Goal: Task Accomplishment & Management: Manage account settings

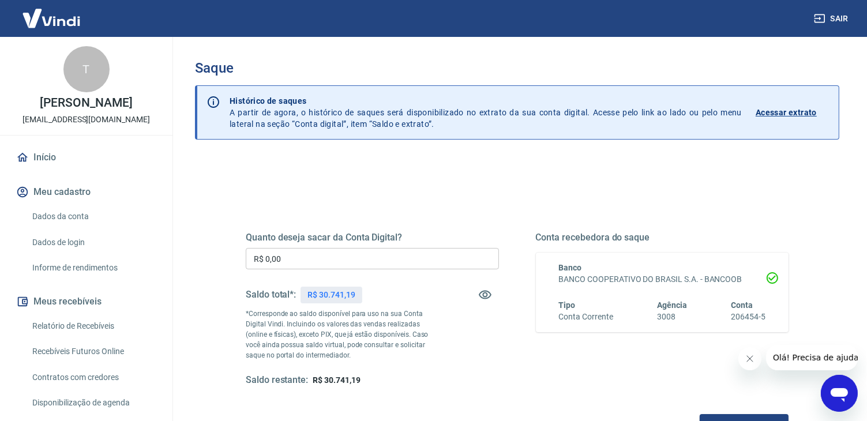
scroll to position [58, 0]
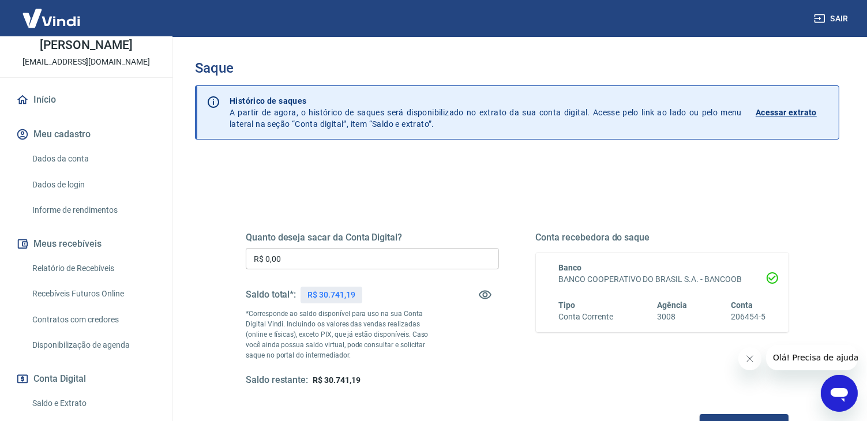
click at [89, 171] on link "Dados da conta" at bounding box center [93, 159] width 131 height 24
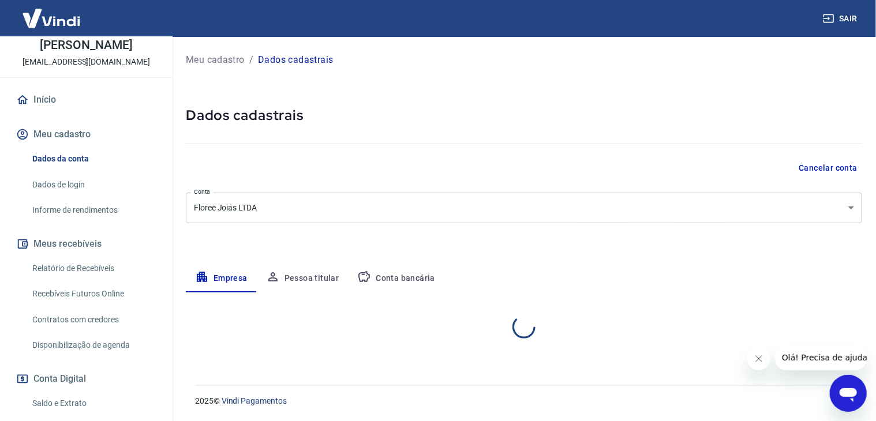
select select "ES"
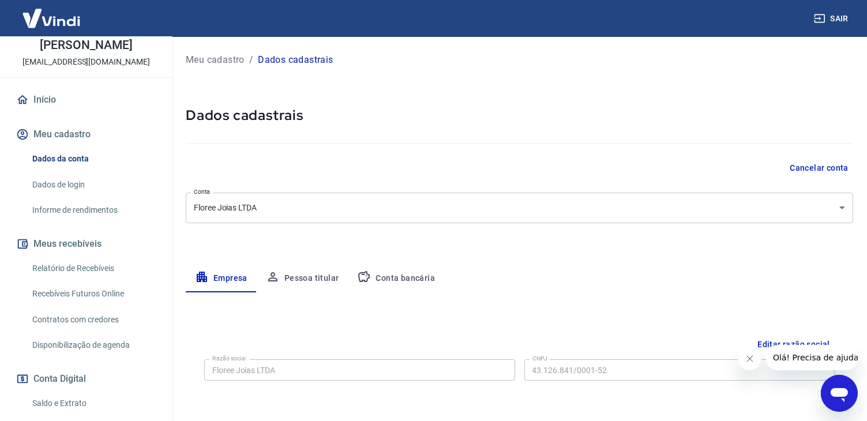
click at [315, 209] on body "Sair T Thamara Oliveira Santos Lopes contato@floree.com.br Início Meu cadastro …" at bounding box center [433, 210] width 867 height 421
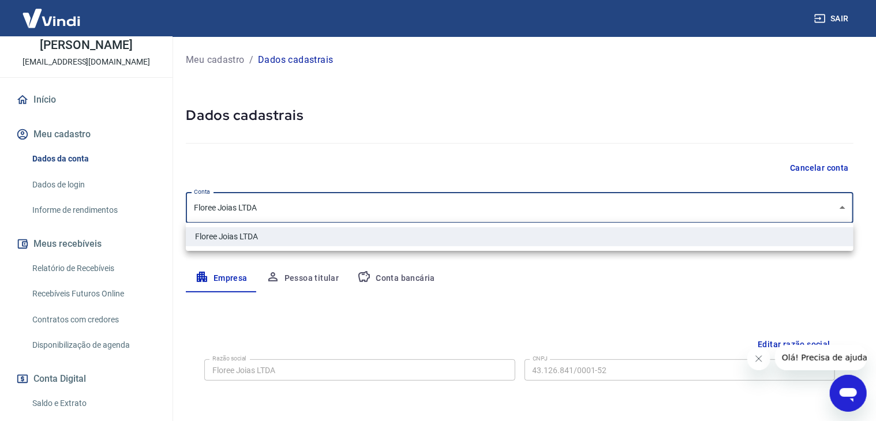
click at [322, 162] on div at bounding box center [438, 210] width 876 height 421
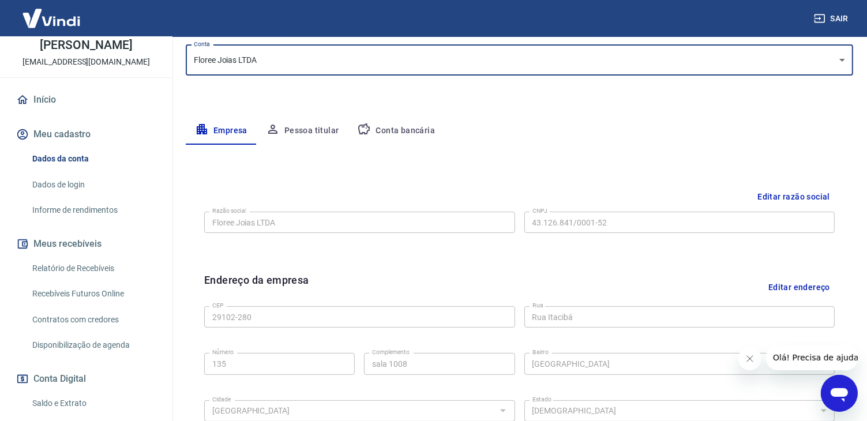
scroll to position [173, 0]
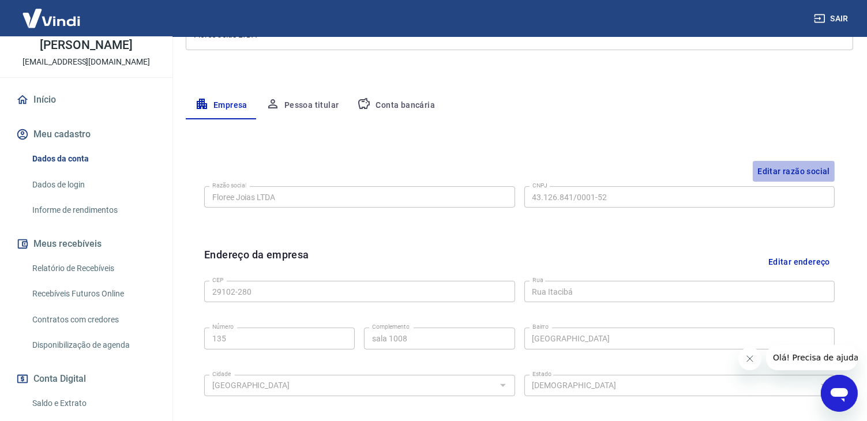
click at [800, 170] on button "Editar razão social" at bounding box center [794, 171] width 82 height 21
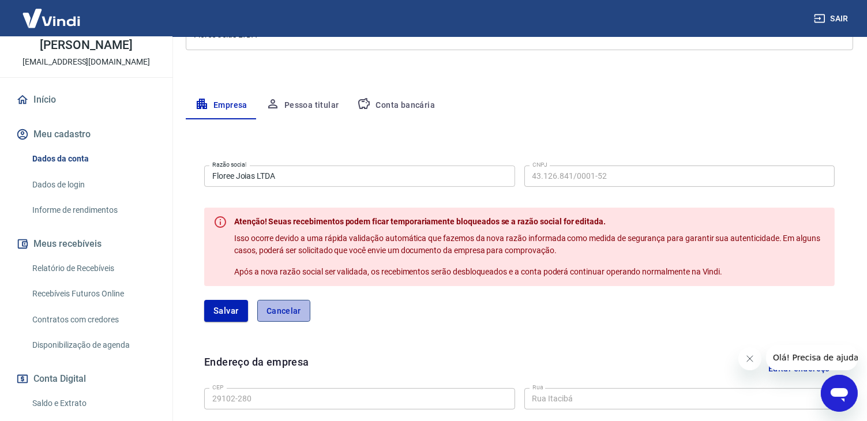
click at [294, 307] on button "Cancelar" at bounding box center [283, 311] width 53 height 22
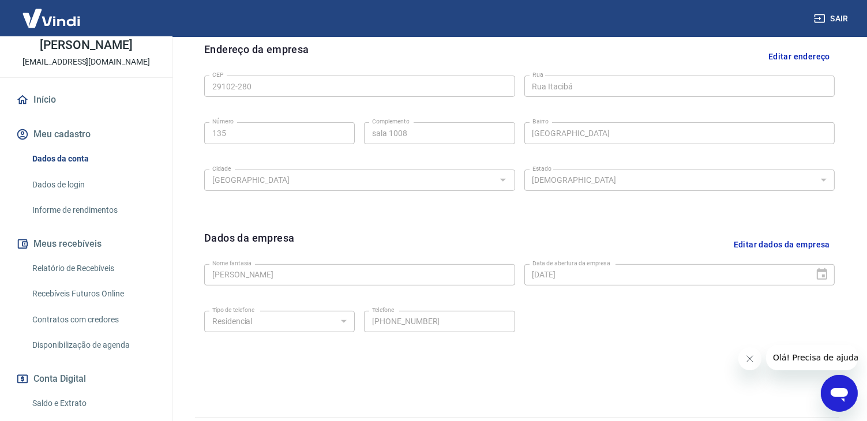
scroll to position [404, 0]
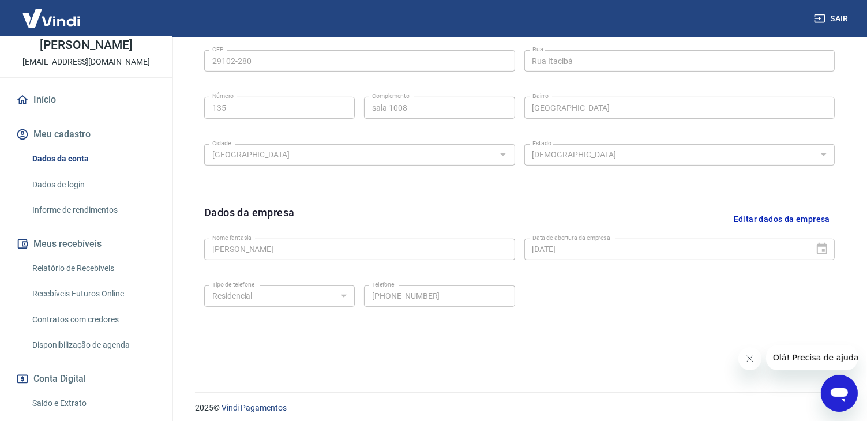
click at [793, 217] on button "Editar dados da empresa" at bounding box center [782, 219] width 106 height 29
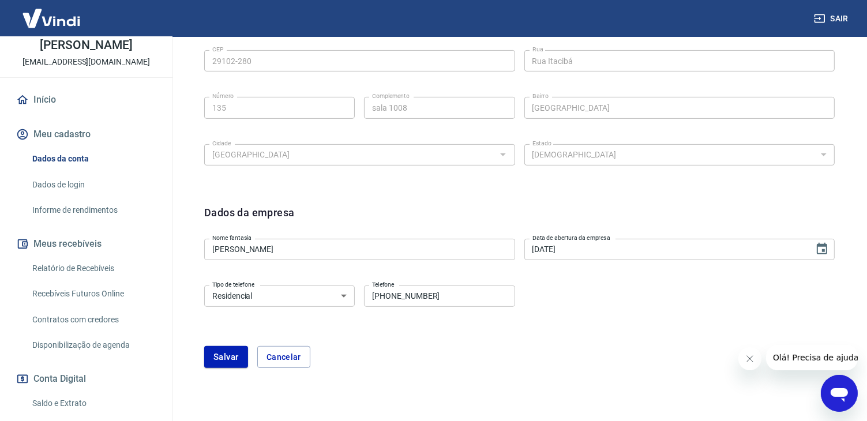
click at [309, 245] on input "Floree Joias" at bounding box center [359, 249] width 311 height 21
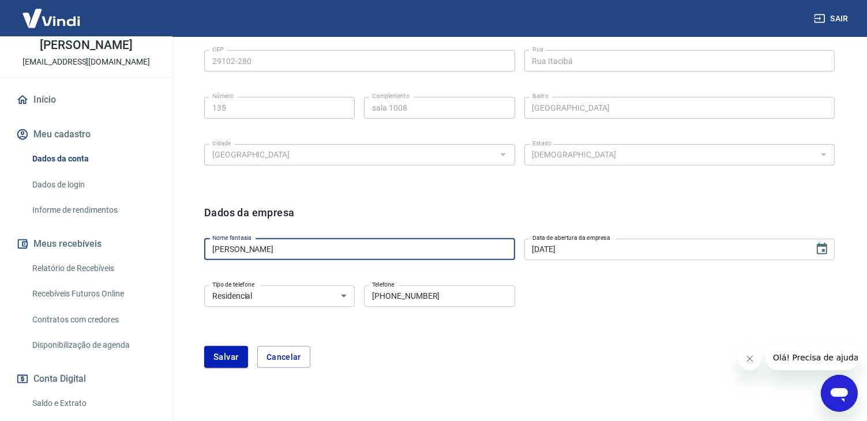
click at [309, 245] on input "Floree Joias" at bounding box center [359, 249] width 311 height 21
type input "|"
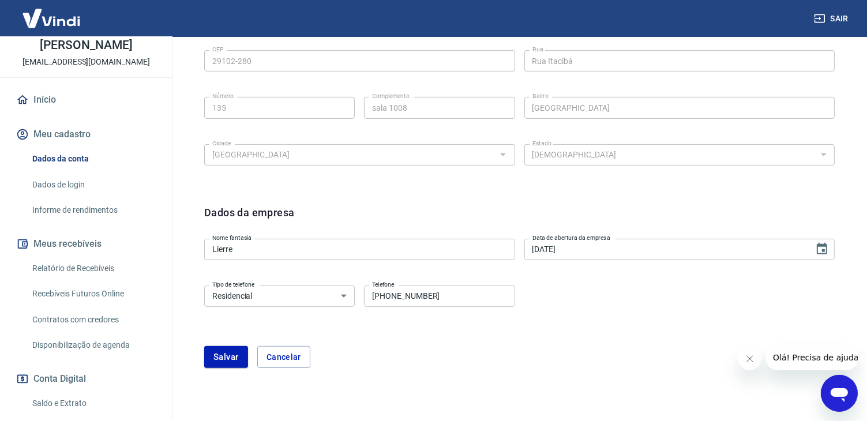
click at [689, 267] on form "Dados da empresa Nome fantasia Lierre Nome fantasia Data de abertura da empresa…" at bounding box center [519, 286] width 631 height 163
click at [378, 256] on input "Lierre" at bounding box center [359, 249] width 311 height 21
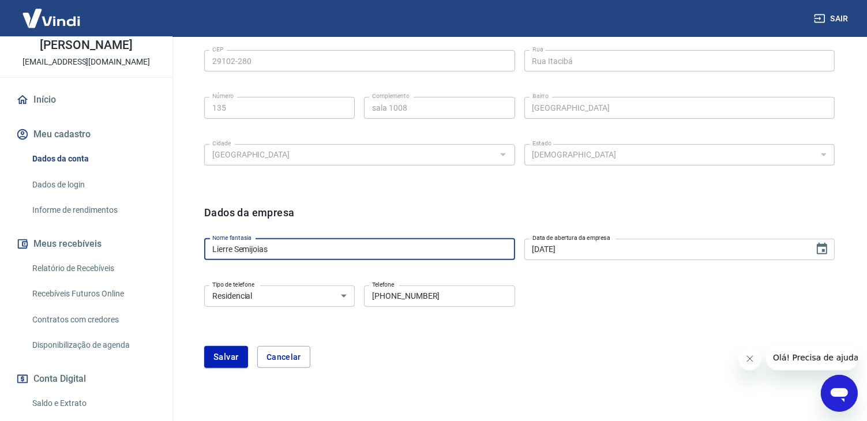
type input "Lierre Semijoias"
click at [279, 300] on select "Residencial Comercial" at bounding box center [279, 296] width 151 height 21
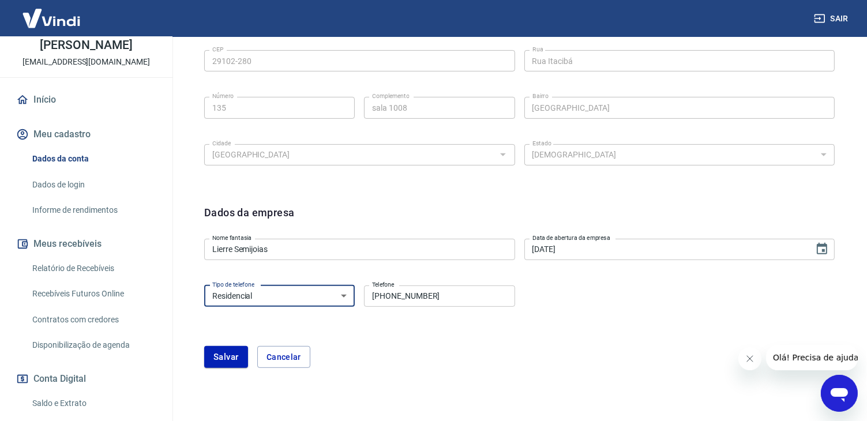
select select "business"
click at [204, 286] on select "Residencial Comercial" at bounding box center [279, 296] width 151 height 21
click at [232, 347] on button "Salvar" at bounding box center [226, 357] width 44 height 22
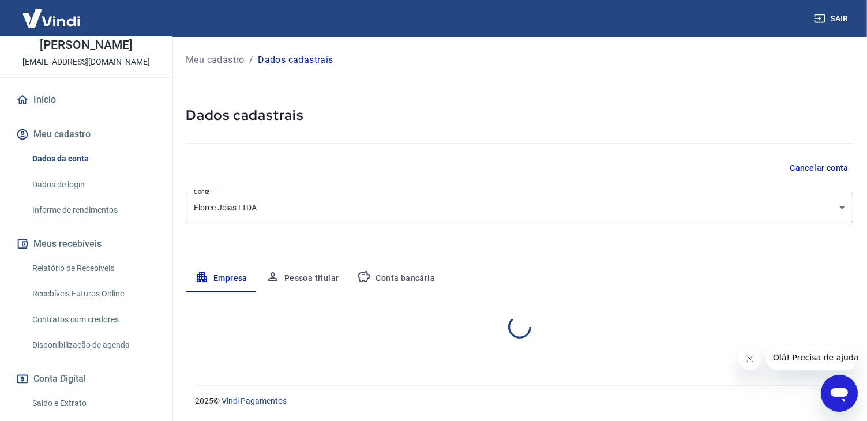
scroll to position [0, 0]
select select "ES"
select select "business"
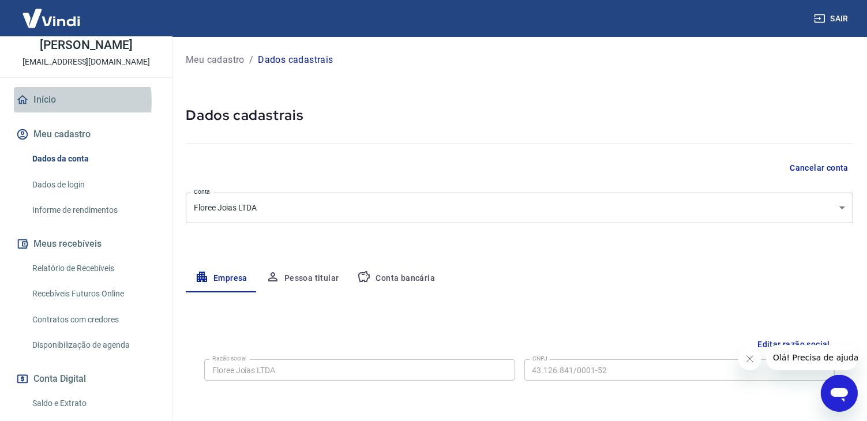
click at [48, 112] on link "Início" at bounding box center [86, 99] width 145 height 25
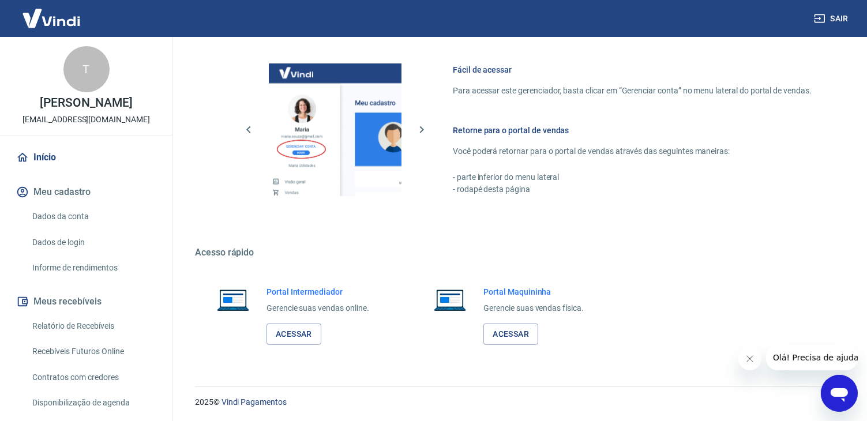
click at [80, 202] on button "Meu cadastro" at bounding box center [86, 191] width 145 height 25
click at [52, 168] on link "Início" at bounding box center [86, 157] width 145 height 25
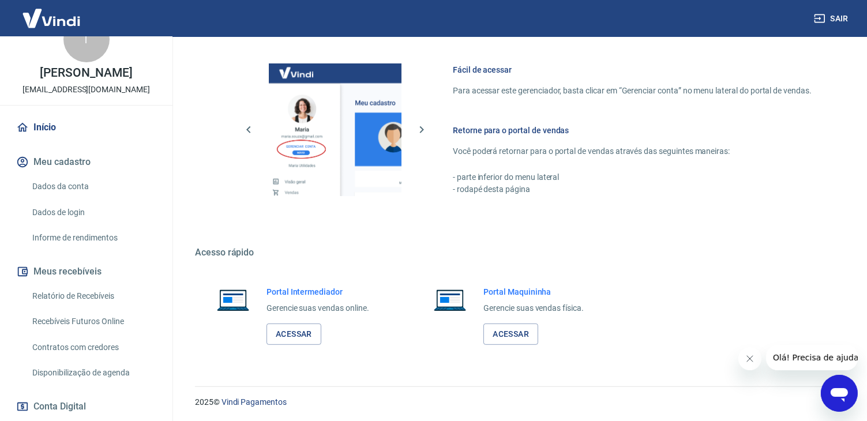
scroll to position [58, 0]
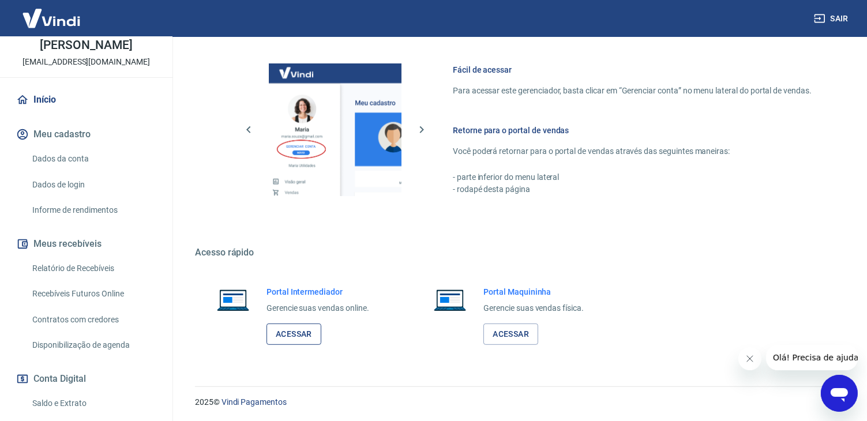
click at [297, 328] on link "Acessar" at bounding box center [294, 334] width 55 height 21
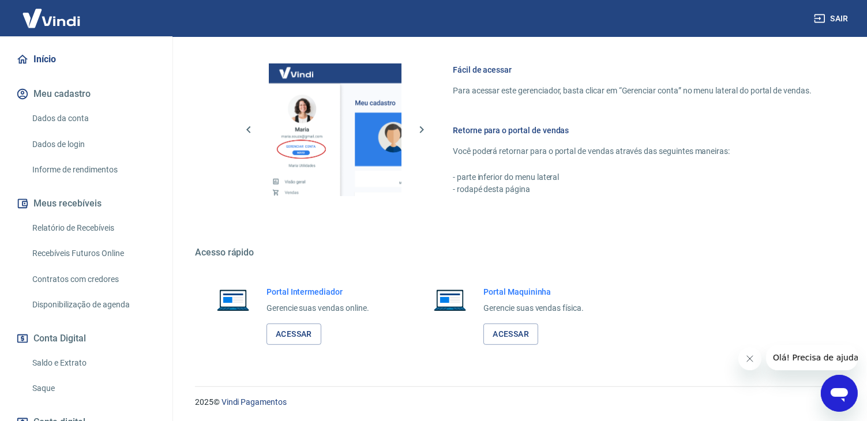
scroll to position [193, 0]
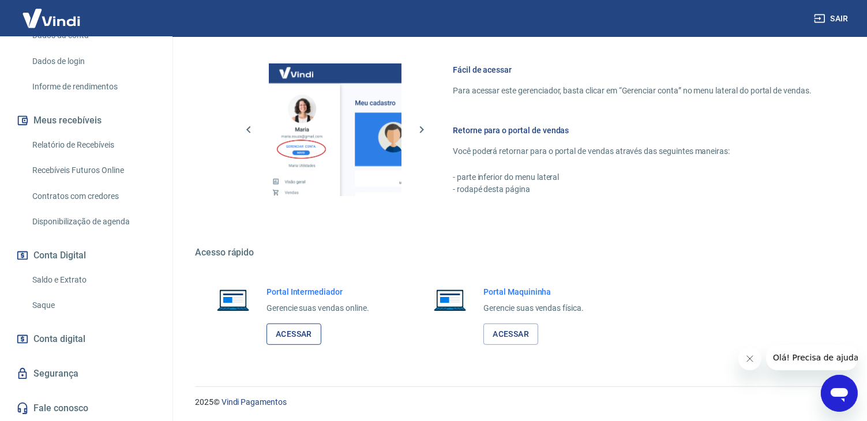
click at [295, 335] on link "Acessar" at bounding box center [294, 334] width 55 height 21
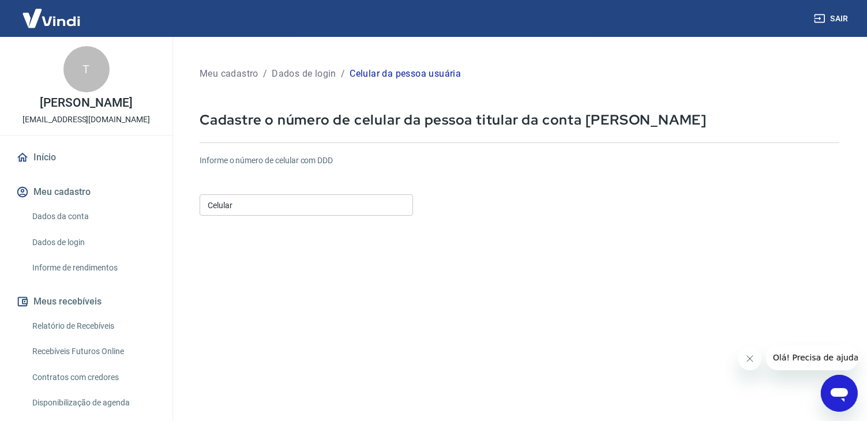
click at [300, 203] on input "Celular" at bounding box center [306, 204] width 213 height 21
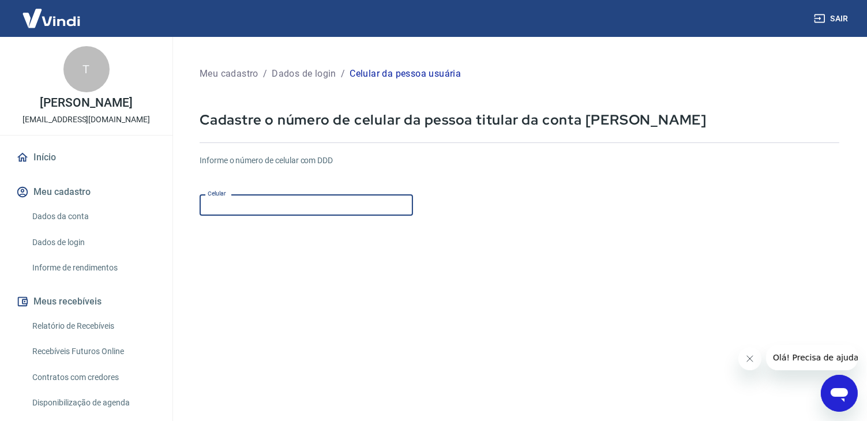
type input "(27) 99632-1802"
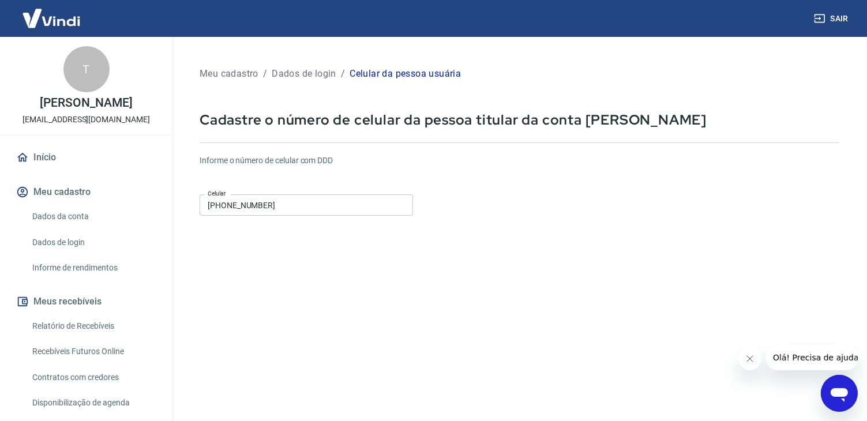
click at [611, 288] on form "Informe o número de celular com DDD Celular (27) 99632-1802 Celular Continuar C…" at bounding box center [520, 313] width 640 height 337
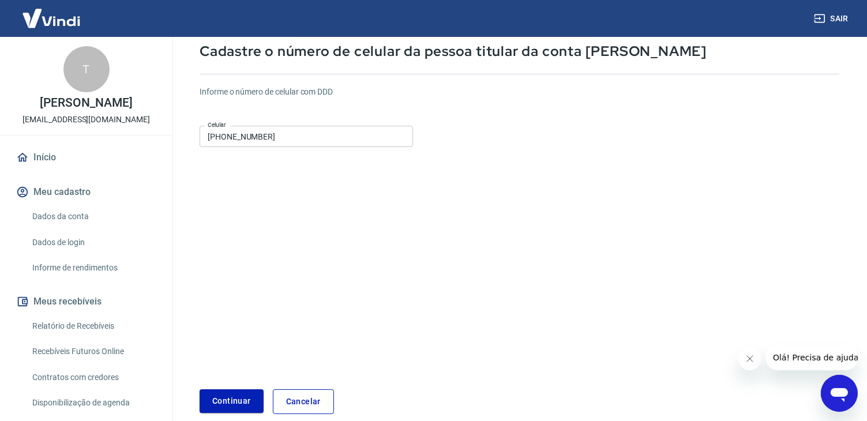
scroll to position [125, 0]
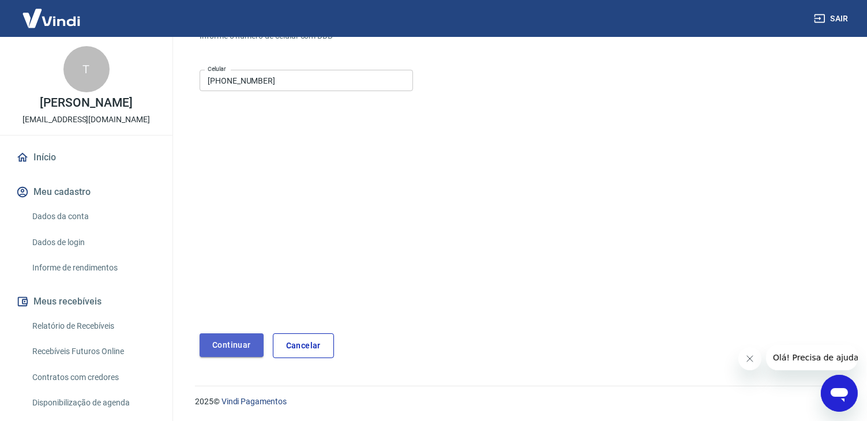
click at [236, 340] on button "Continuar" at bounding box center [232, 345] width 64 height 24
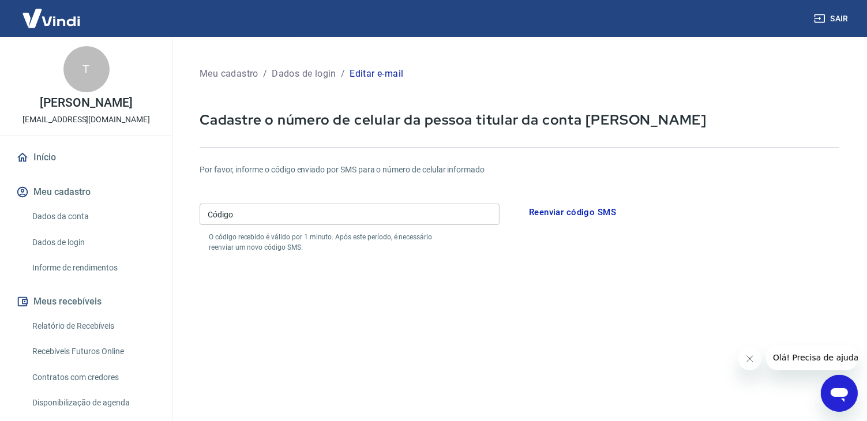
click at [403, 213] on input "Código" at bounding box center [350, 214] width 300 height 21
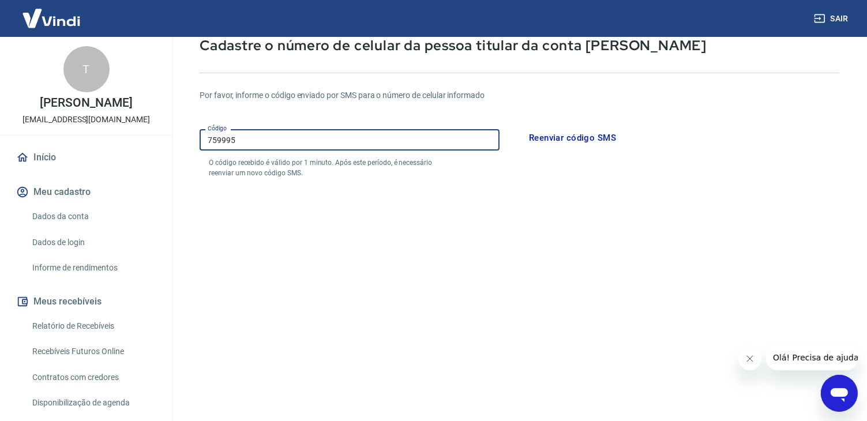
scroll to position [168, 0]
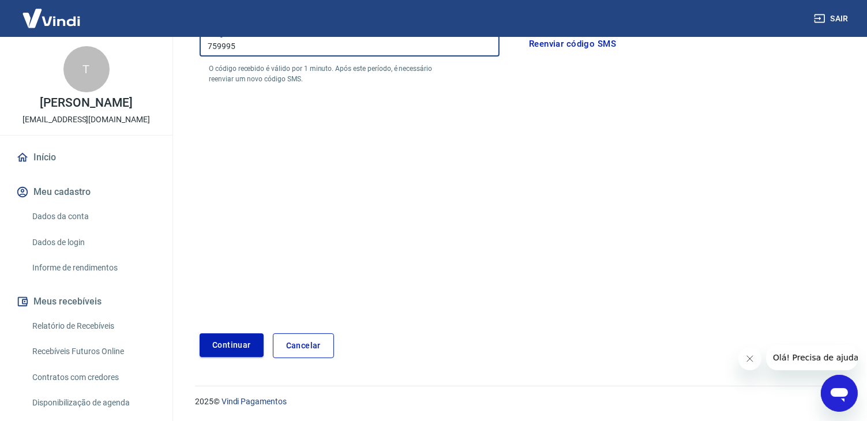
type input "759995"
click at [228, 346] on button "Continuar" at bounding box center [232, 345] width 64 height 24
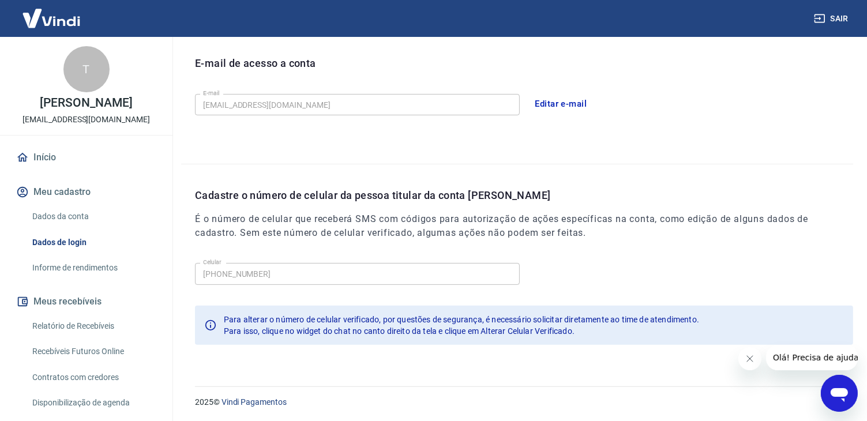
scroll to position [317, 0]
click at [555, 97] on button "Editar e-mail" at bounding box center [561, 103] width 65 height 24
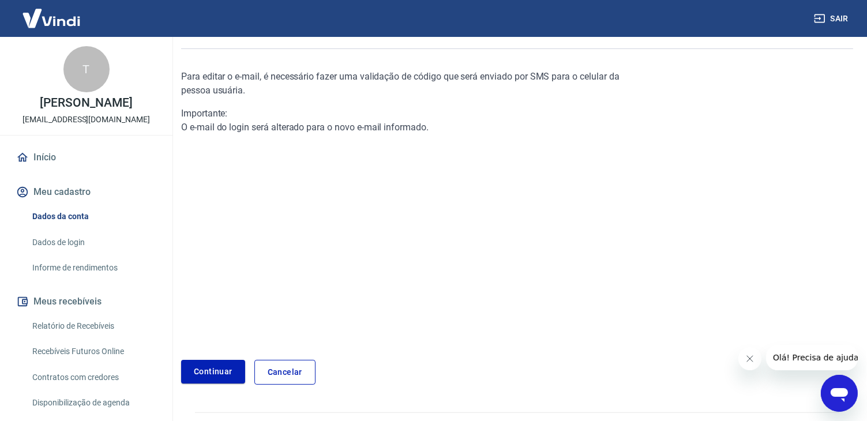
scroll to position [121, 0]
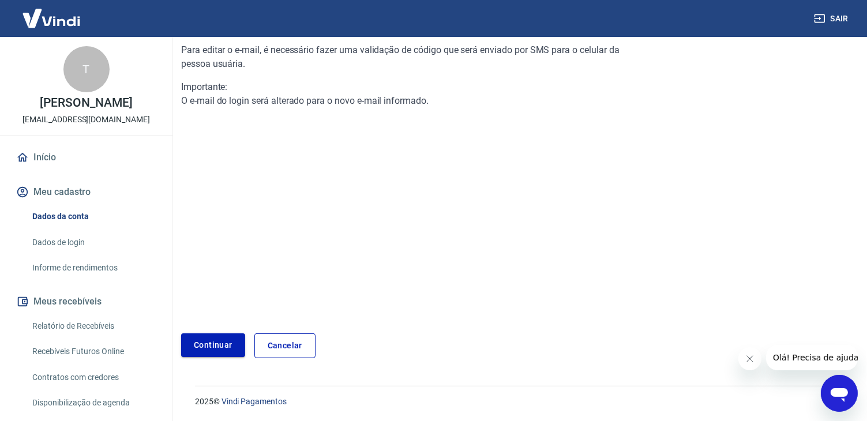
click at [208, 346] on link "Continuar" at bounding box center [213, 345] width 64 height 24
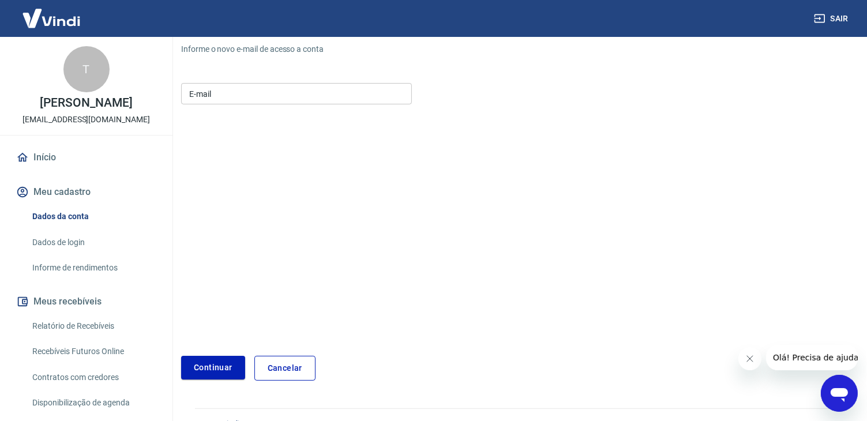
scroll to position [144, 0]
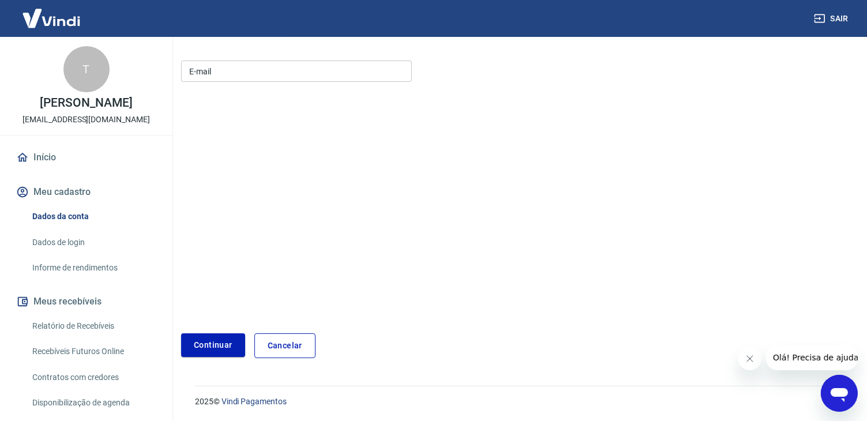
click at [232, 70] on input "E-mail" at bounding box center [296, 71] width 231 height 21
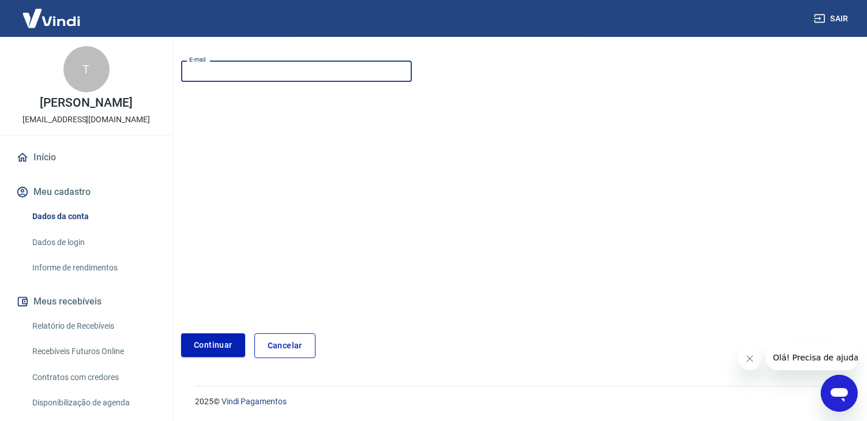
type input "thamara.santos19@gmail.com"
click at [221, 350] on button "Continuar" at bounding box center [213, 345] width 64 height 24
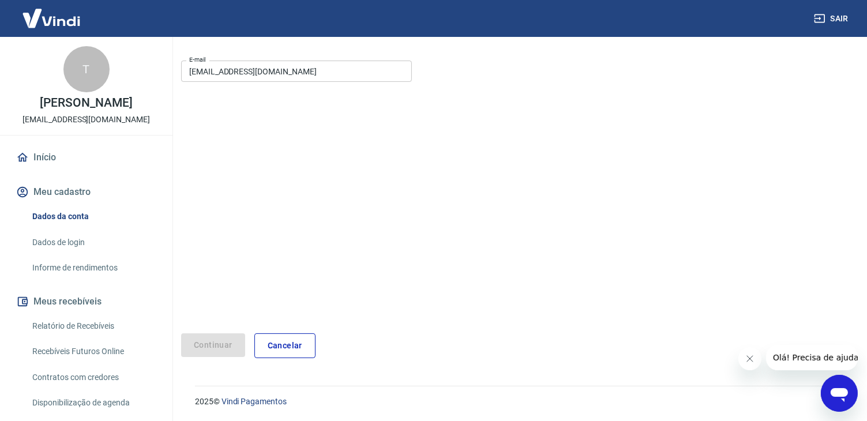
scroll to position [102, 0]
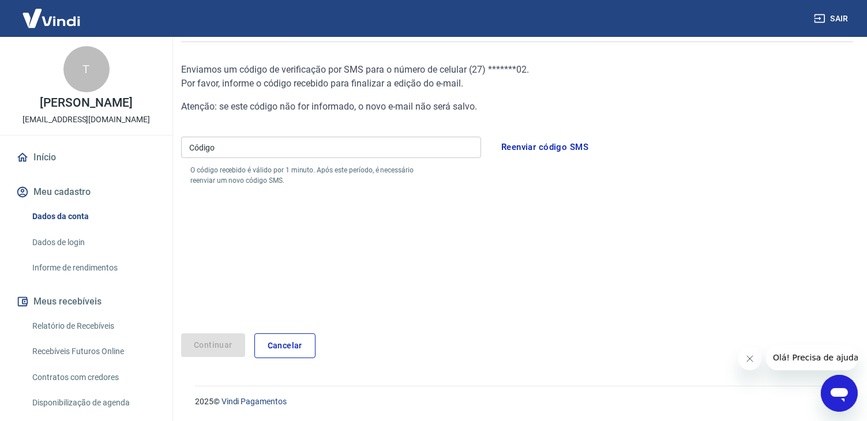
click at [203, 142] on div "Código Código" at bounding box center [331, 147] width 300 height 21
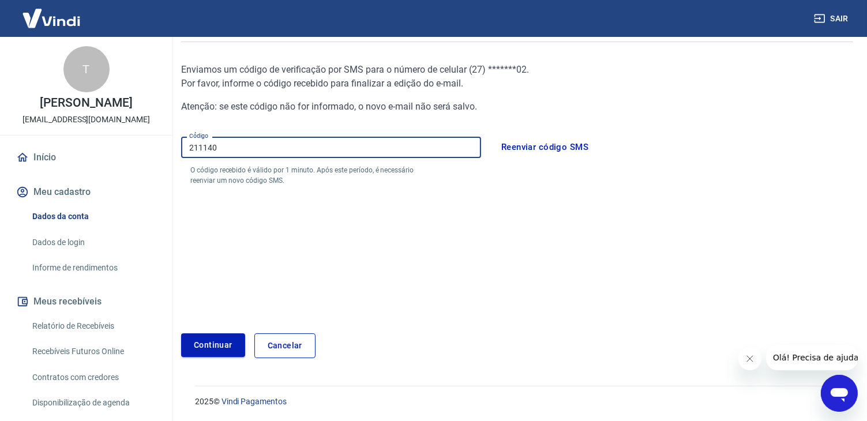
type input "211140"
click at [194, 339] on button "Continuar" at bounding box center [213, 345] width 64 height 24
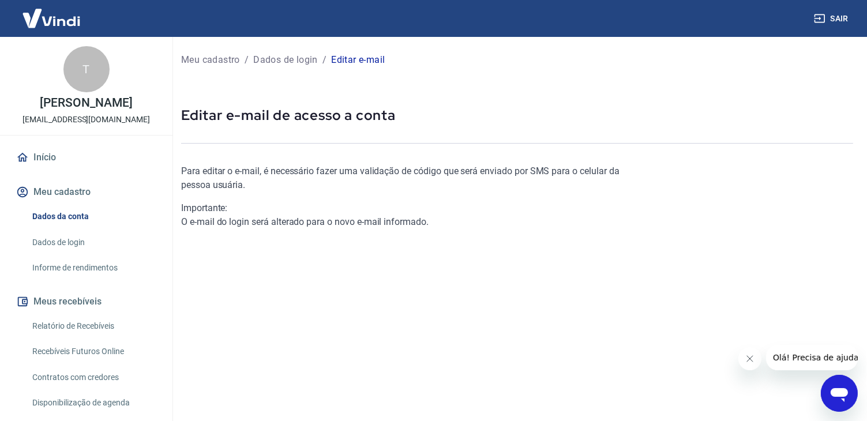
click at [291, 312] on div "Para editar o e-mail, é necessário fazer uma validação de código que será envia…" at bounding box center [405, 291] width 448 height 290
click at [300, 299] on div "Para editar o e-mail, é necessário fazer uma validação de código que será envia…" at bounding box center [405, 291] width 448 height 290
drag, startPoint x: 295, startPoint y: 55, endPoint x: 295, endPoint y: 61, distance: 6.3
click at [295, 56] on p "Dados de login" at bounding box center [285, 60] width 65 height 14
click at [224, 63] on p "Meu cadastro" at bounding box center [210, 60] width 59 height 14
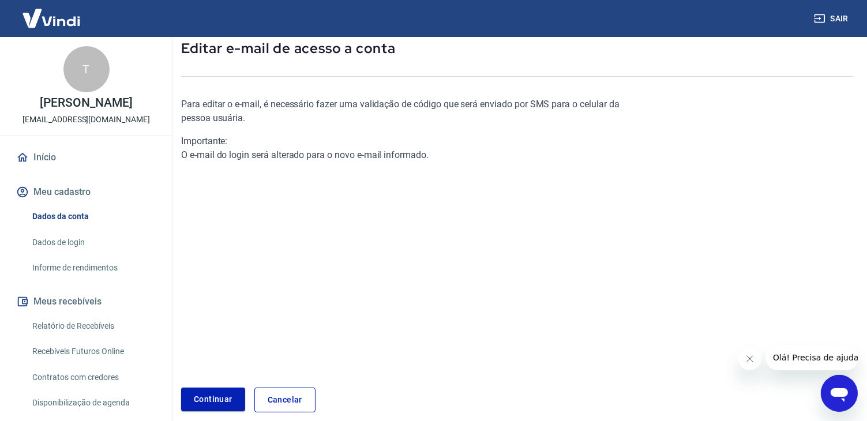
scroll to position [121, 0]
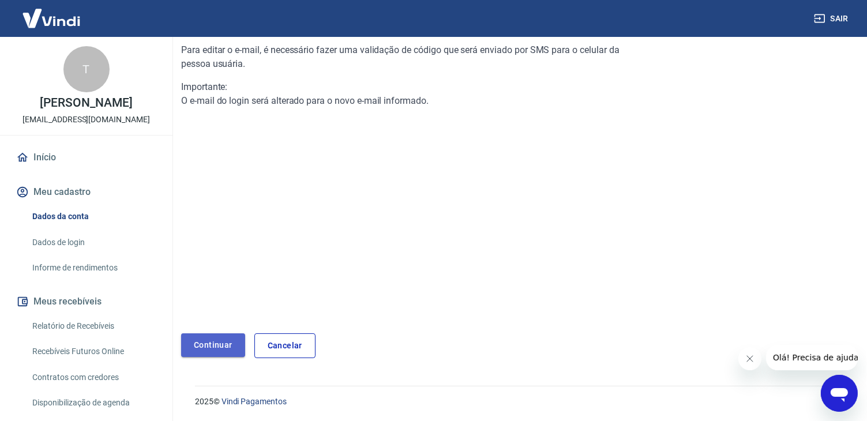
click at [222, 346] on link "Continuar" at bounding box center [213, 345] width 64 height 24
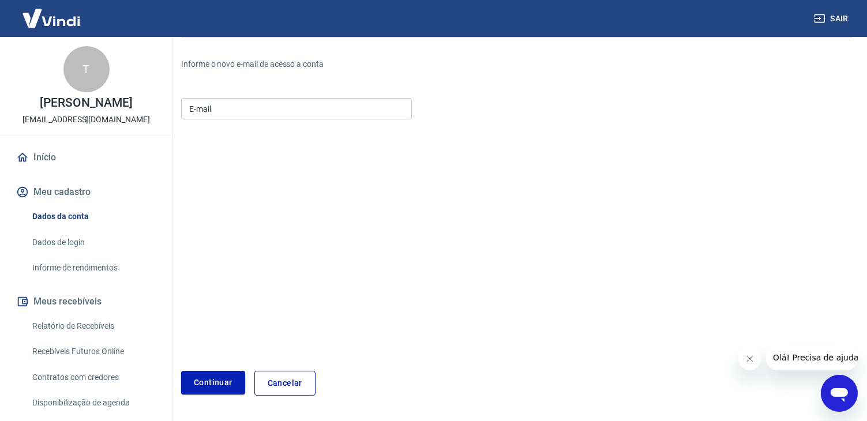
scroll to position [86, 0]
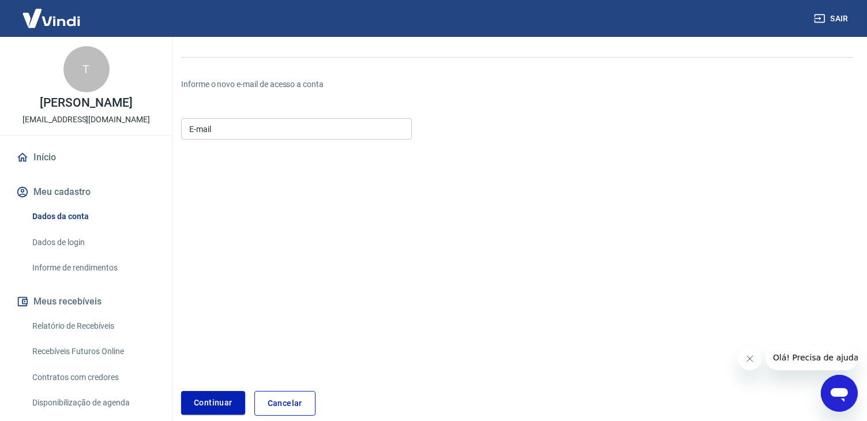
click at [295, 395] on link "Cancelar" at bounding box center [284, 403] width 61 height 25
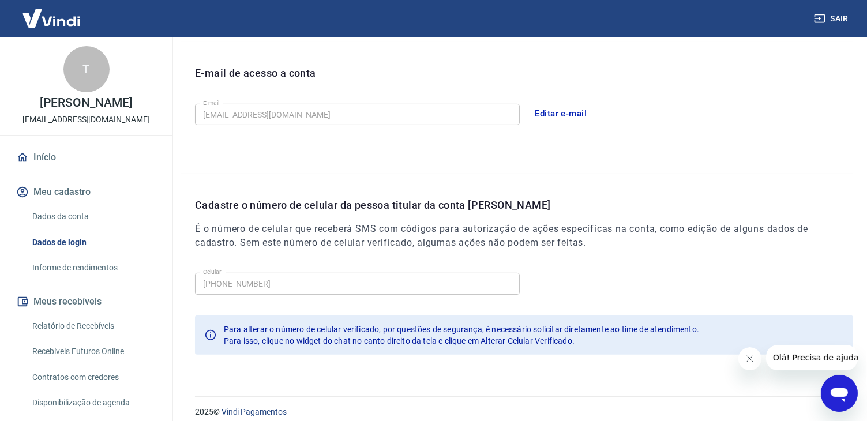
scroll to position [317, 0]
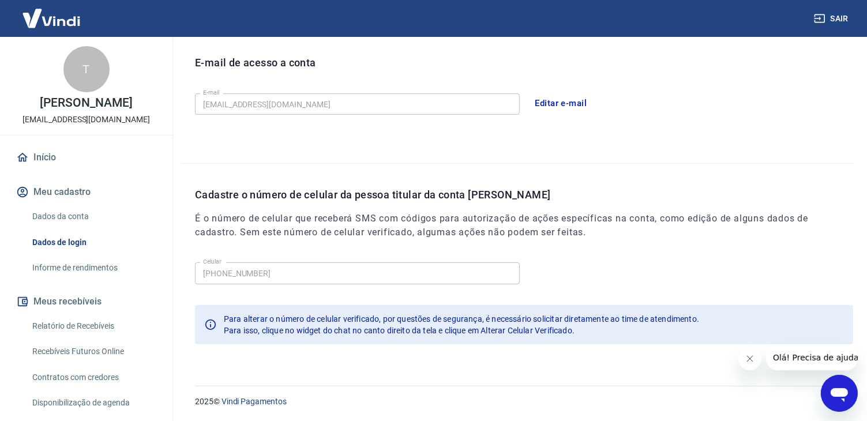
click at [63, 275] on link "Informe de rendimentos" at bounding box center [93, 268] width 131 height 24
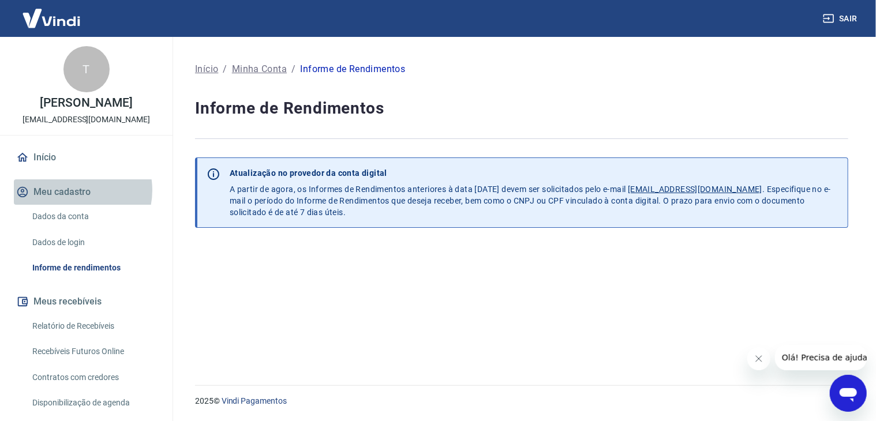
click at [76, 202] on button "Meu cadastro" at bounding box center [86, 191] width 145 height 25
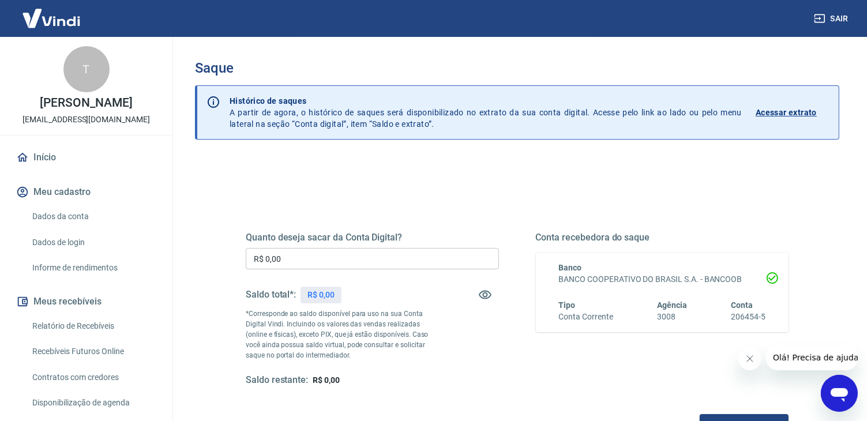
click at [331, 293] on p "R$ 0,00" at bounding box center [320, 295] width 27 height 12
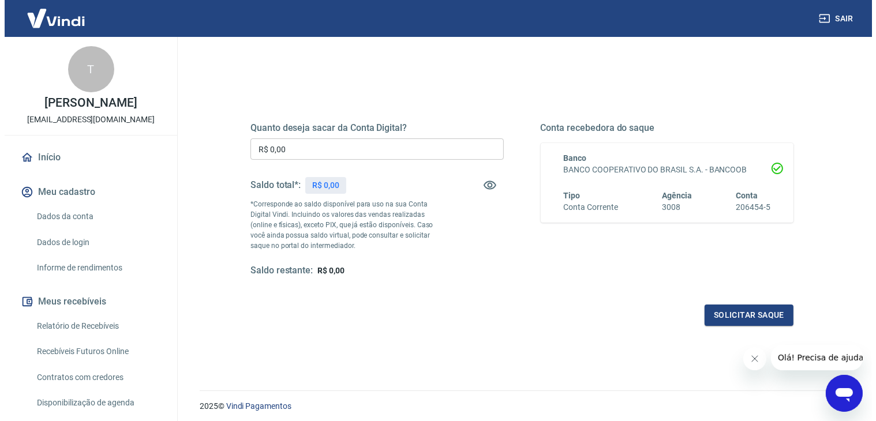
scroll to position [115, 0]
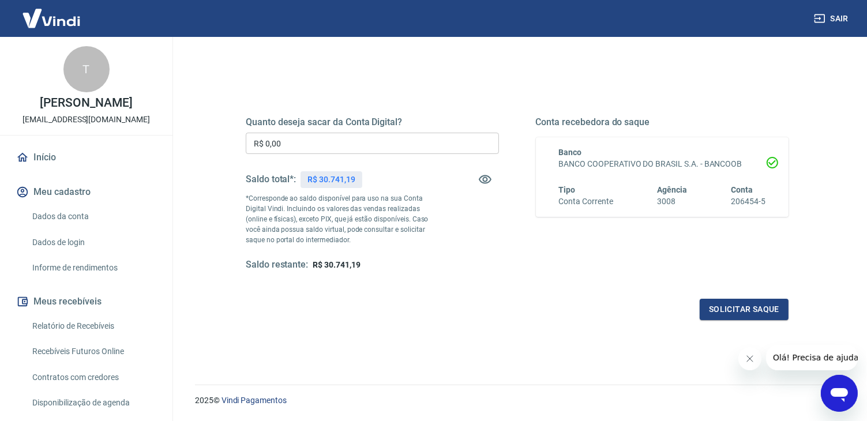
click at [303, 146] on input "R$ 0,00" at bounding box center [372, 143] width 253 height 21
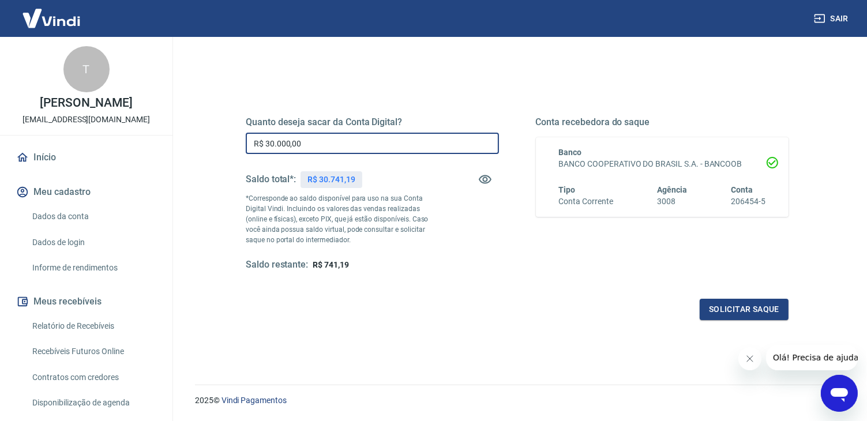
type input "R$ 30.000,00"
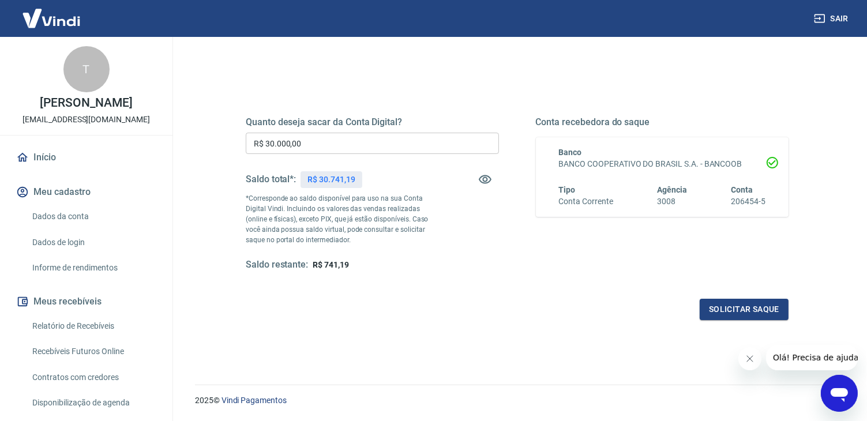
click at [496, 347] on div "Quanto deseja sacar da Conta Digital? R$ 30.000,00 ​ Saldo total*: R$ 30.741,19…" at bounding box center [517, 249] width 644 height 412
click at [717, 310] on button "Solicitar saque" at bounding box center [744, 309] width 89 height 21
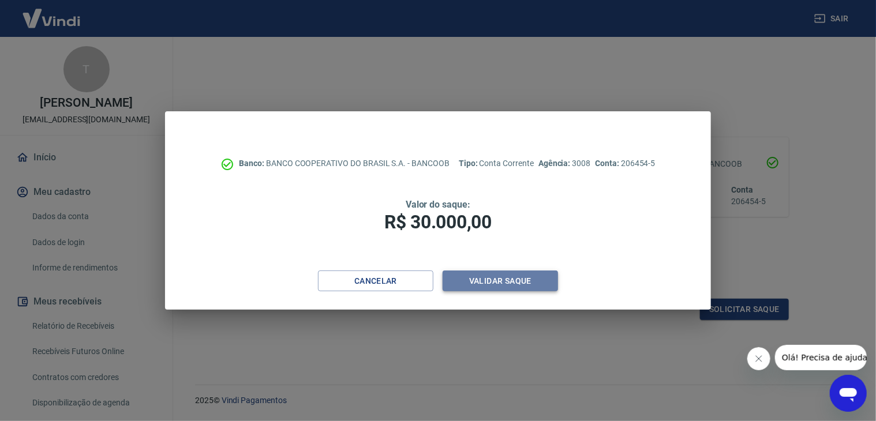
click at [482, 283] on button "Validar saque" at bounding box center [499, 281] width 115 height 21
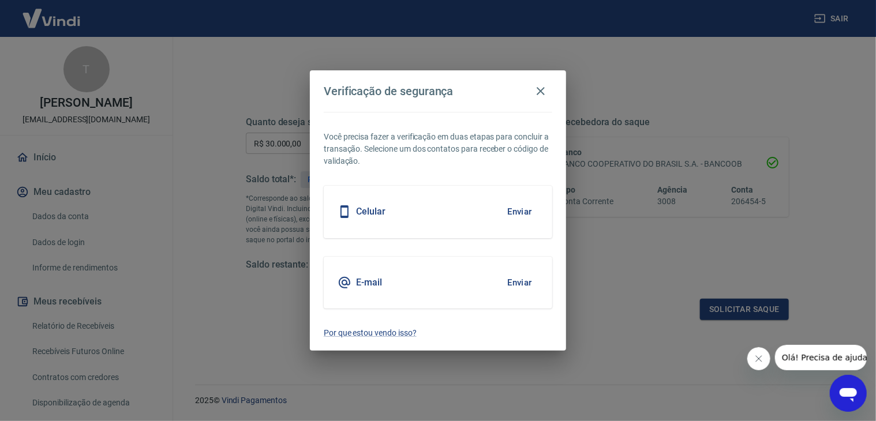
click at [517, 214] on button "Enviar" at bounding box center [519, 212] width 37 height 24
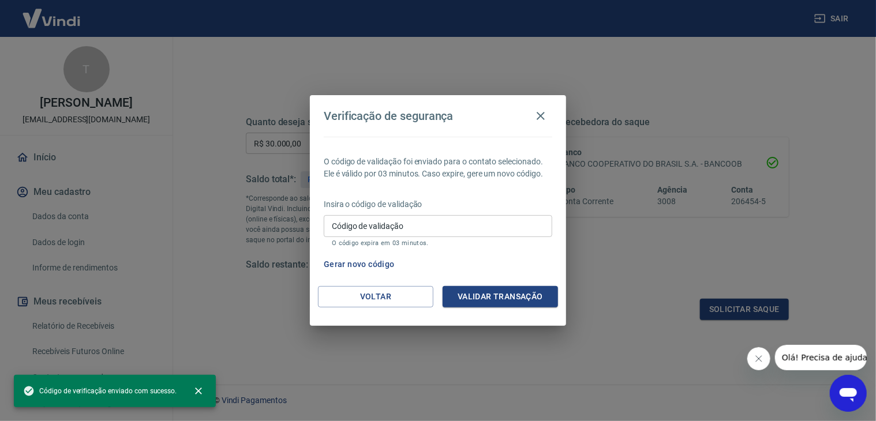
click at [472, 221] on input "Código de validação" at bounding box center [438, 225] width 228 height 21
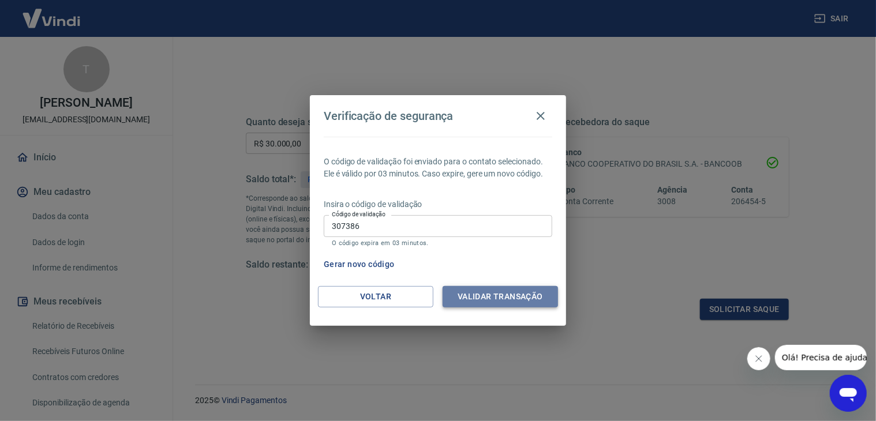
click at [517, 294] on button "Validar transação" at bounding box center [499, 296] width 115 height 21
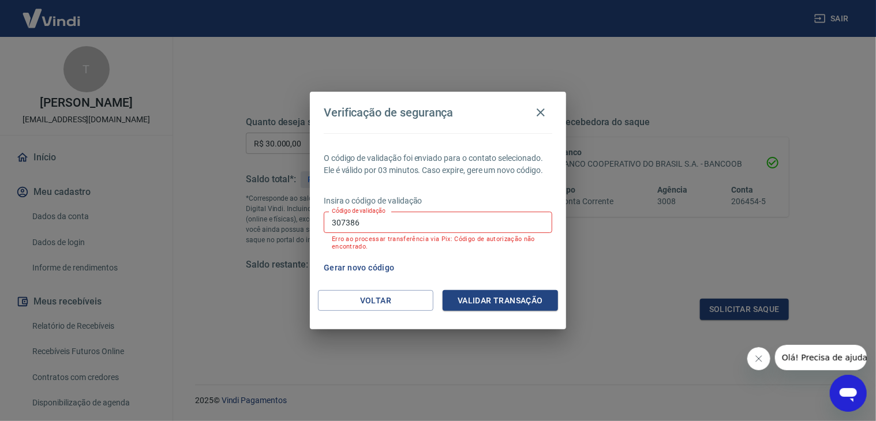
click at [349, 222] on input "307386" at bounding box center [438, 222] width 228 height 21
type input "307986"
click at [515, 300] on button "Validar transação" at bounding box center [499, 300] width 115 height 21
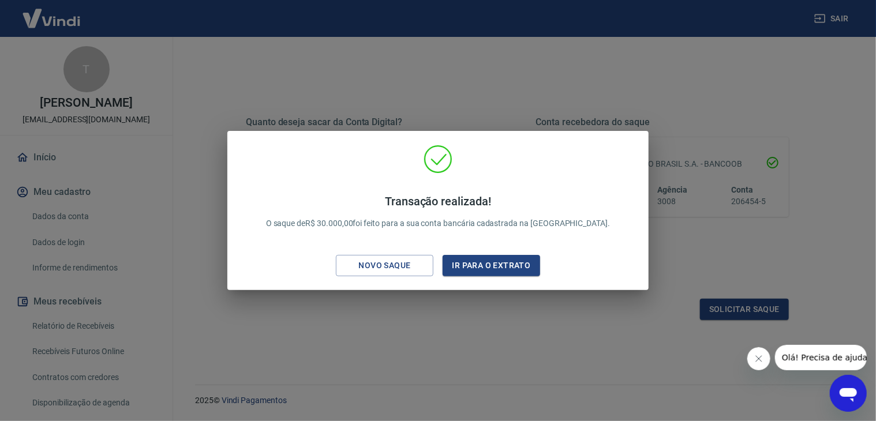
click at [363, 82] on div "Transação realizada! O saque de R$ 30.000,00 foi feito para a sua conta bancári…" at bounding box center [438, 210] width 876 height 421
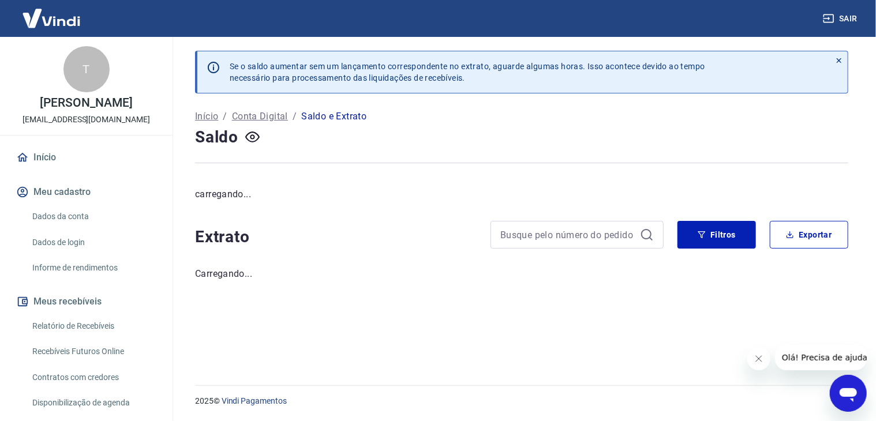
click at [51, 167] on link "Início" at bounding box center [86, 157] width 145 height 25
